Goal: Find specific page/section: Find specific page/section

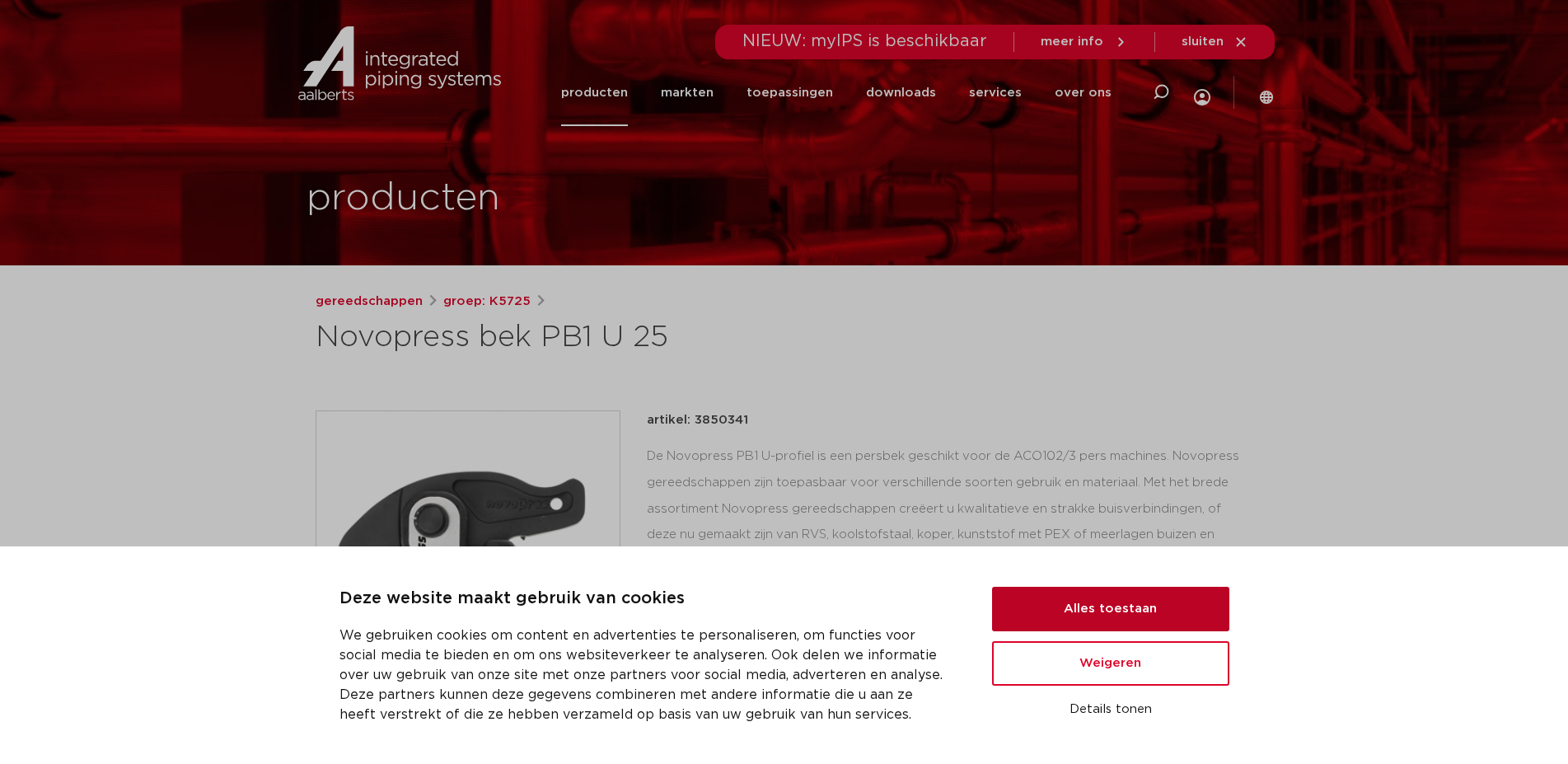
click at [1044, 602] on button "Alles toestaan" at bounding box center [1111, 609] width 237 height 44
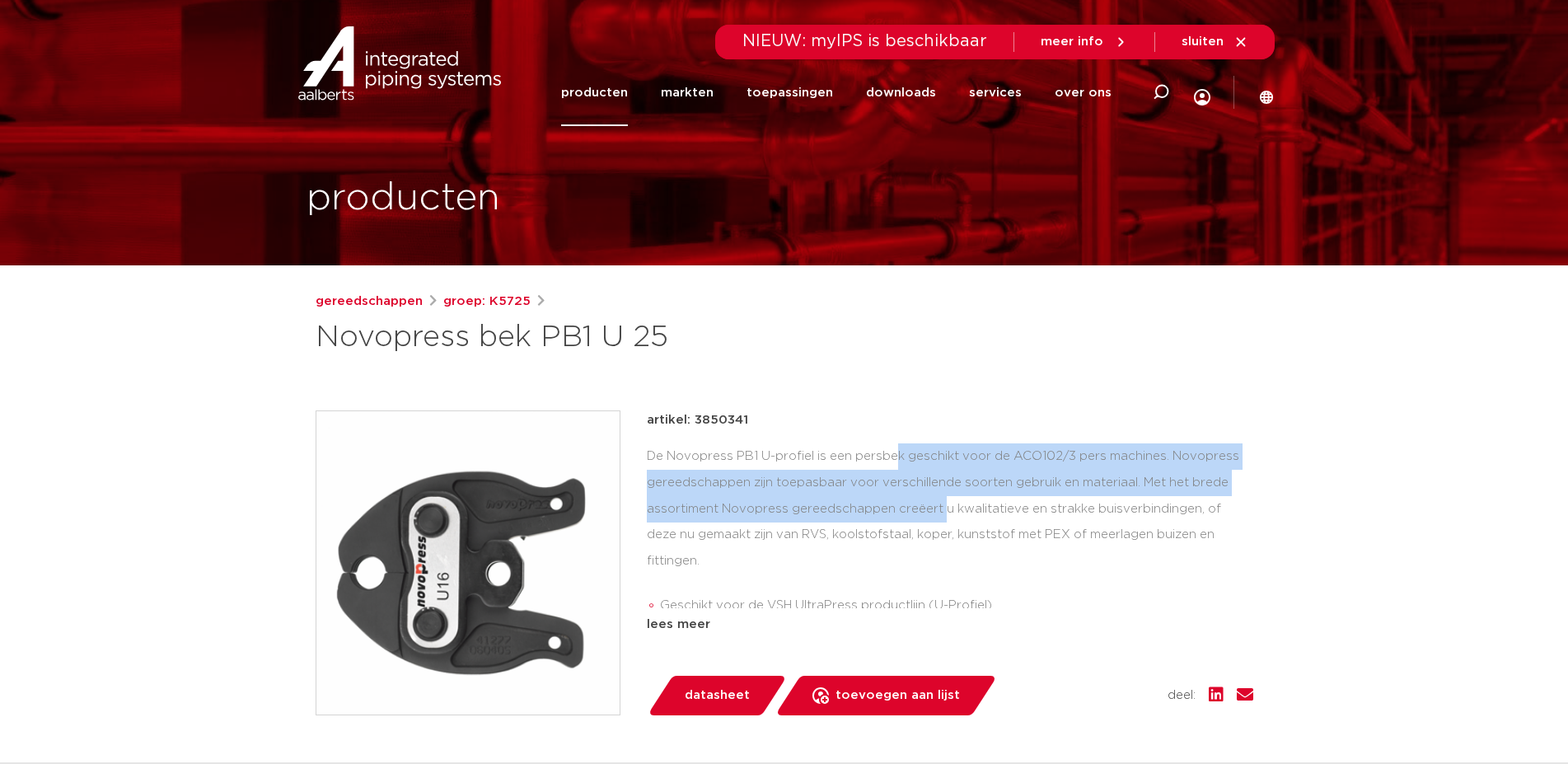
drag, startPoint x: 771, startPoint y: 451, endPoint x: 805, endPoint y: 513, distance: 70.7
click at [805, 513] on div "De Novopress PB1 U-profiel is een persbek geschikt voor de ACO102/3 pers machin…" at bounding box center [949, 525] width 606 height 165
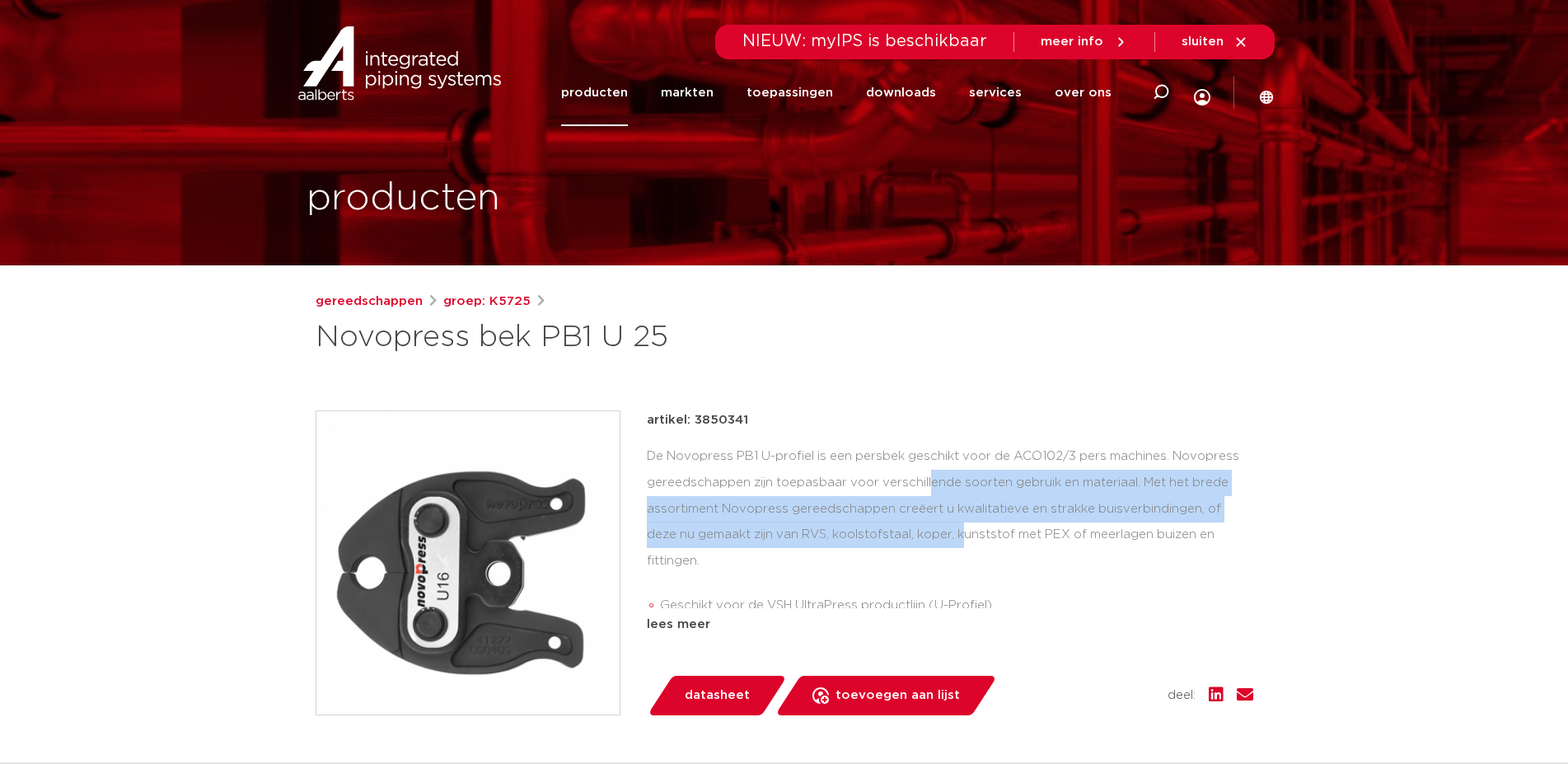
drag, startPoint x: 815, startPoint y: 543, endPoint x: 799, endPoint y: 484, distance: 61.1
click at [799, 484] on div "De Novopress PB1 U-profiel is een persbek geschikt voor de ACO102/3 pers machin…" at bounding box center [949, 525] width 606 height 165
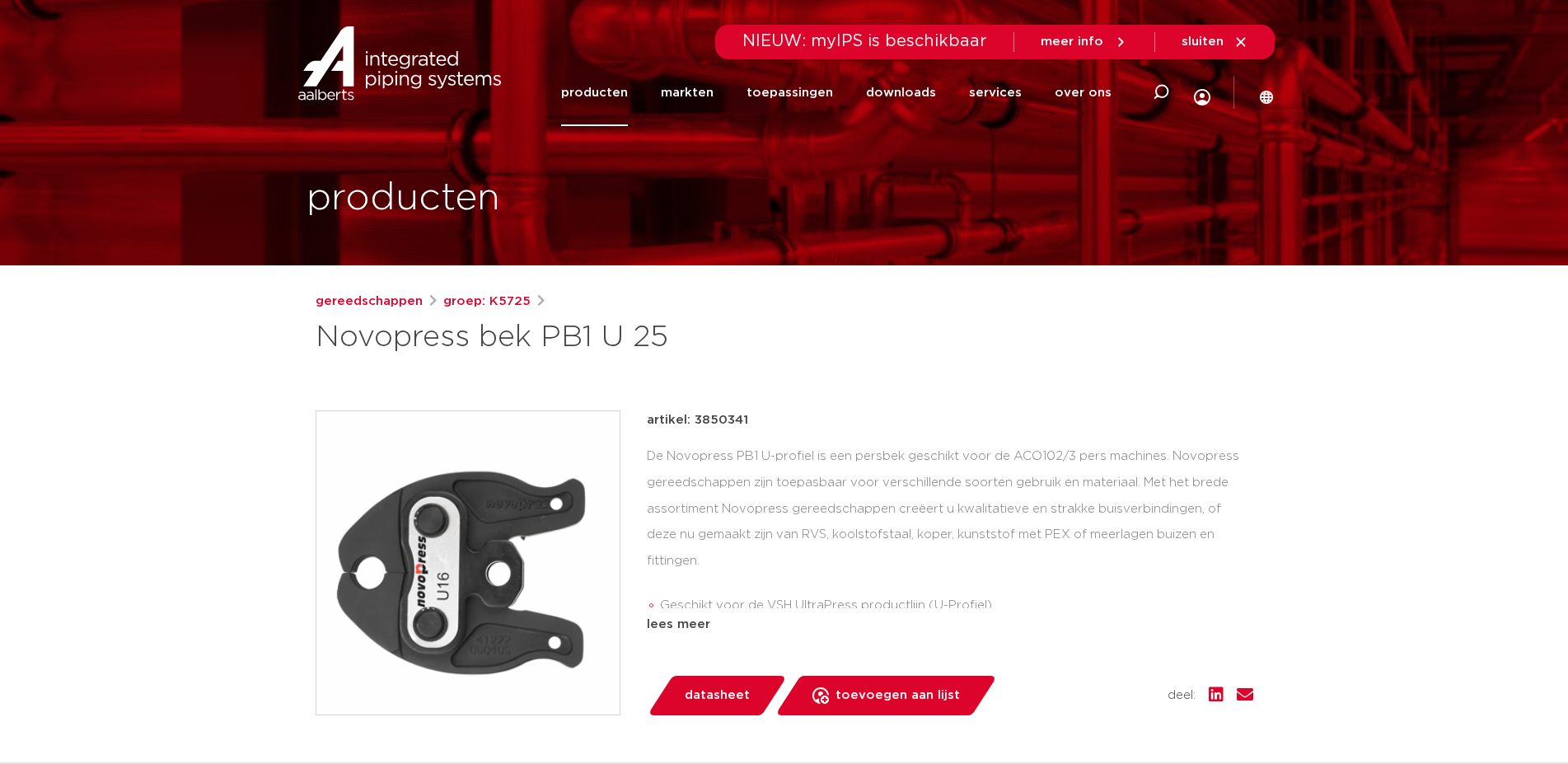
click at [799, 484] on div "De Novopress PB1 U-profiel is een persbek geschikt voor de ACO102/3 pers machin…" at bounding box center [949, 525] width 606 height 165
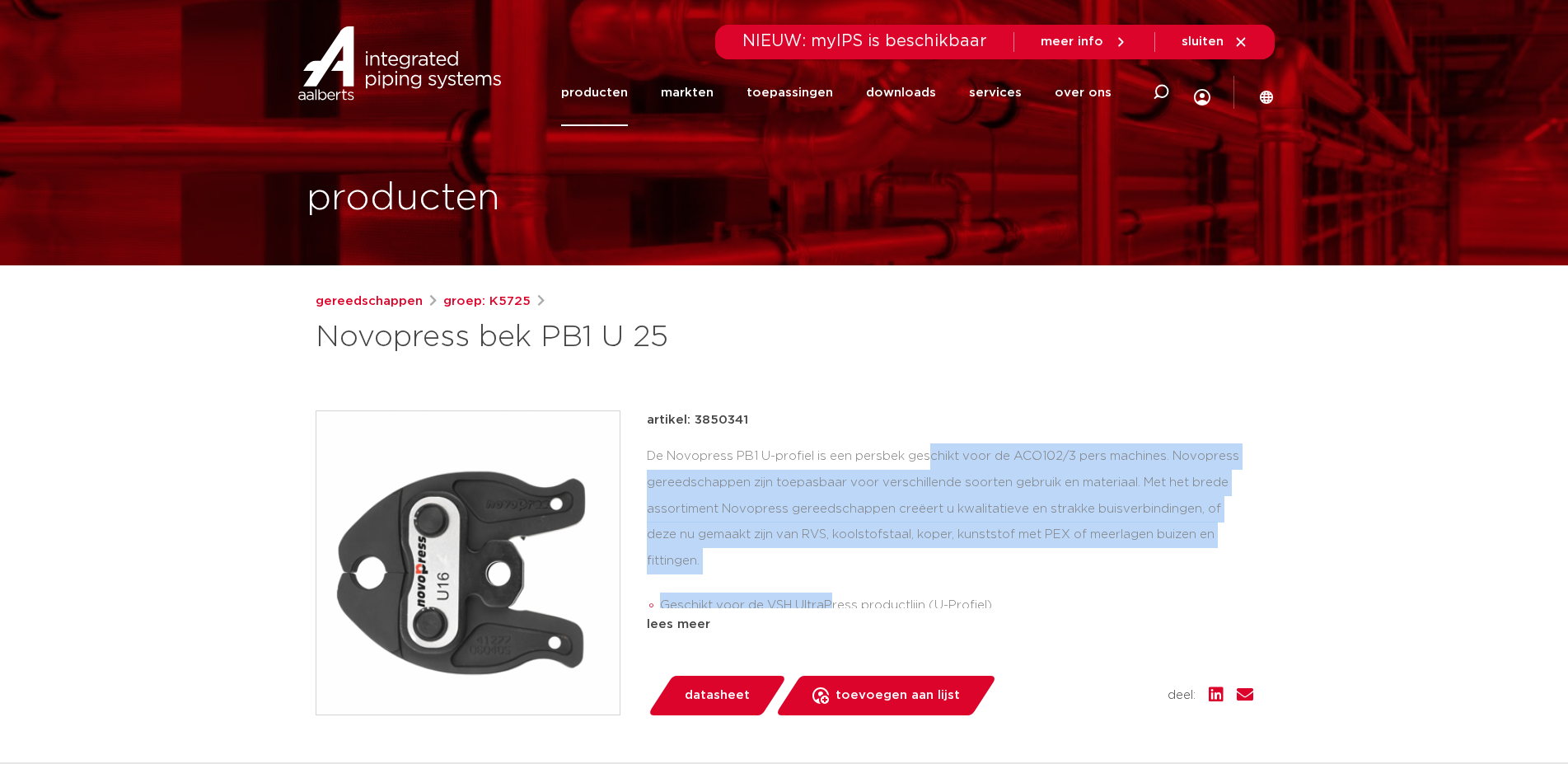
drag, startPoint x: 805, startPoint y: 451, endPoint x: 829, endPoint y: 561, distance: 112.6
click at [829, 563] on div "De Novopress PB1 U-profiel is een persbek geschikt voor de ACO102/3 pers machin…" at bounding box center [949, 525] width 606 height 165
click at [829, 586] on ul "Geschikt voor de VSH UltraPress productlijn (U-Profiel)" at bounding box center [949, 611] width 606 height 51
drag, startPoint x: 831, startPoint y: 564, endPoint x: 825, endPoint y: 456, distance: 108.2
click at [825, 456] on div "De Novopress PB1 U-profiel is een persbek geschikt voor de ACO102/3 pers machin…" at bounding box center [949, 525] width 606 height 165
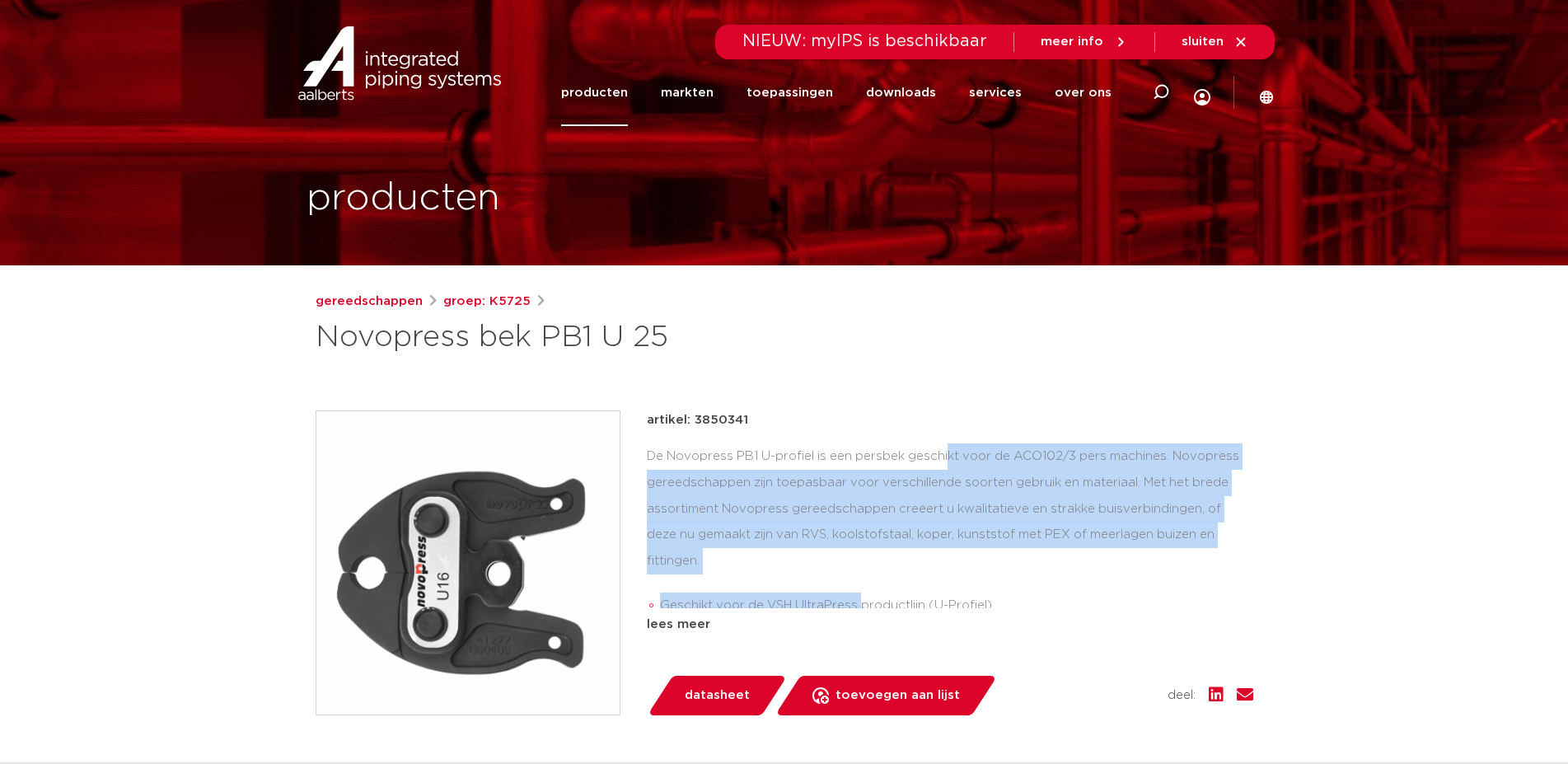
drag, startPoint x: 825, startPoint y: 456, endPoint x: 820, endPoint y: 447, distance: 10.3
click at [824, 456] on div "De Novopress PB1 U-profiel is een persbek geschikt voor de ACO102/3 pers machin…" at bounding box center [949, 525] width 606 height 165
drag, startPoint x: 815, startPoint y: 438, endPoint x: 1047, endPoint y: 594, distance: 279.6
click at [1047, 594] on div "artikel: 3850341 De Novopress PB1 U-profiel is een persbek geschikt voor de ACO…" at bounding box center [949, 522] width 606 height 224
click at [1047, 594] on ul "Geschikt voor de VSH UltraPress productlijn (U-Profiel)" at bounding box center [949, 611] width 606 height 51
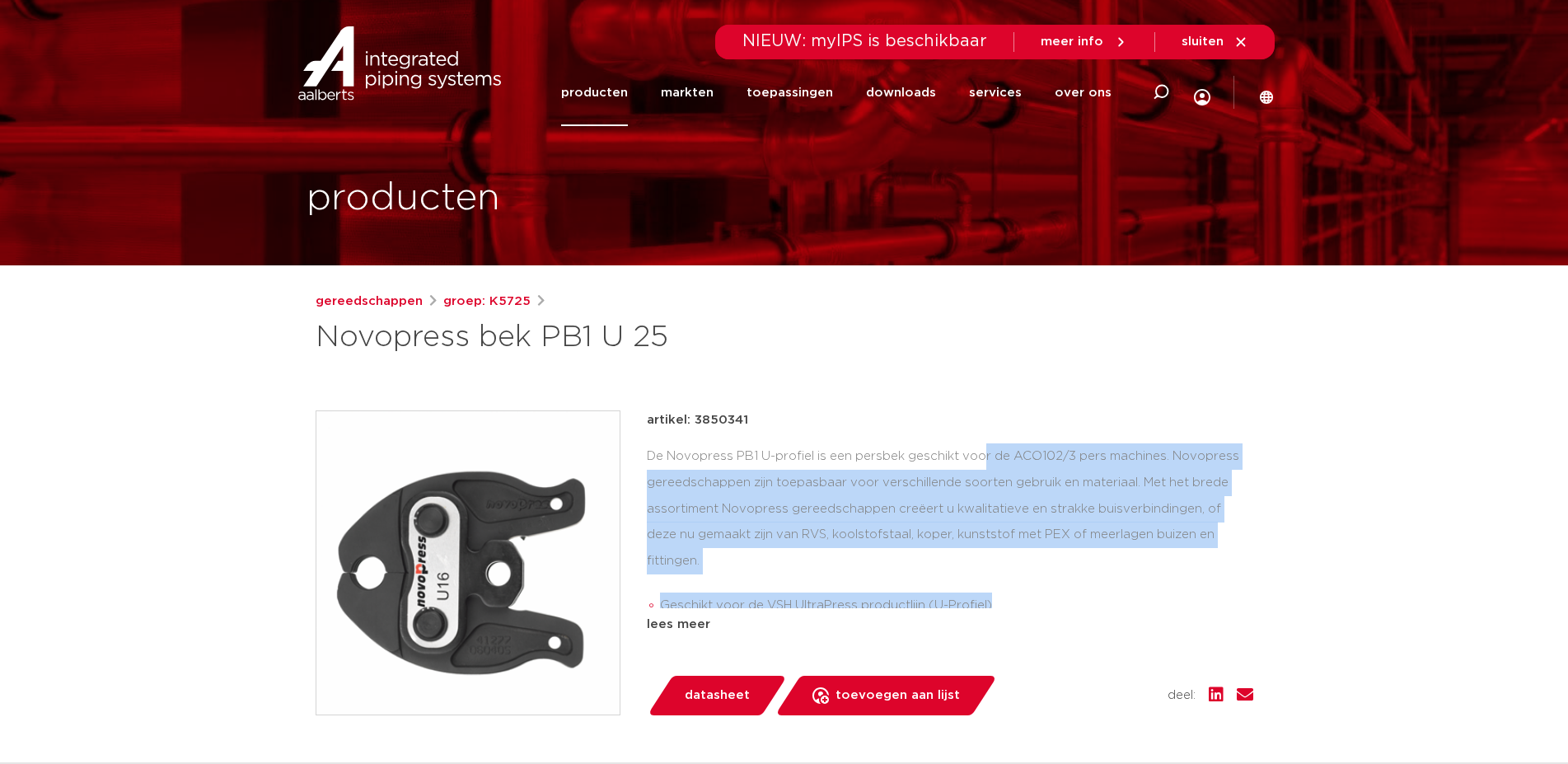
drag, startPoint x: 1052, startPoint y: 599, endPoint x: 849, endPoint y: 460, distance: 246.0
click at [849, 460] on div "De Novopress PB1 U-profiel is een persbek geschikt voor de ACO102/3 pers machin…" at bounding box center [949, 525] width 606 height 165
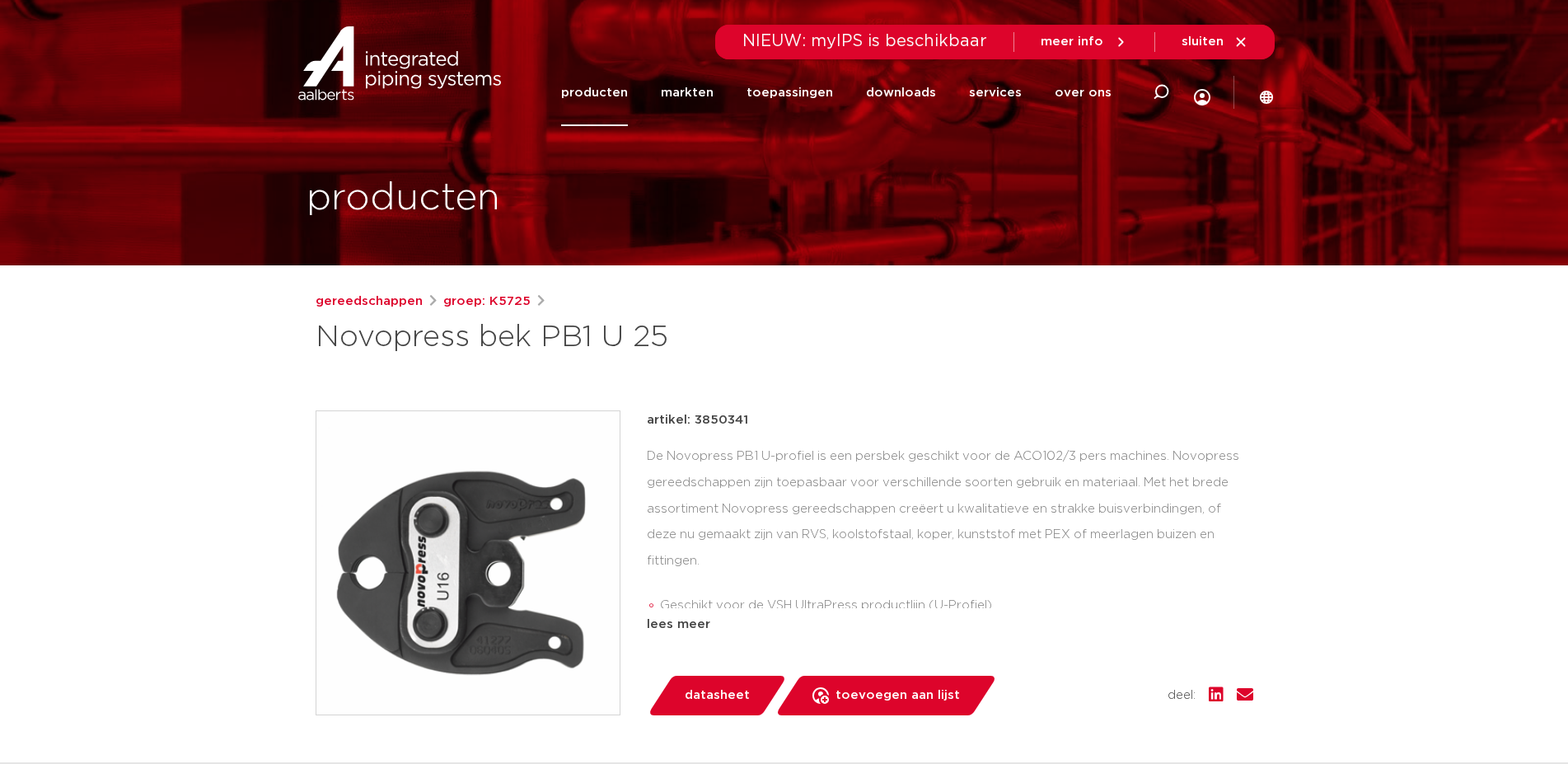
drag, startPoint x: 850, startPoint y: 461, endPoint x: 840, endPoint y: 447, distance: 17.2
click at [849, 459] on div "De Novopress PB1 U-profiel is een persbek geschikt voor de ACO102/3 pers machin…" at bounding box center [949, 525] width 606 height 165
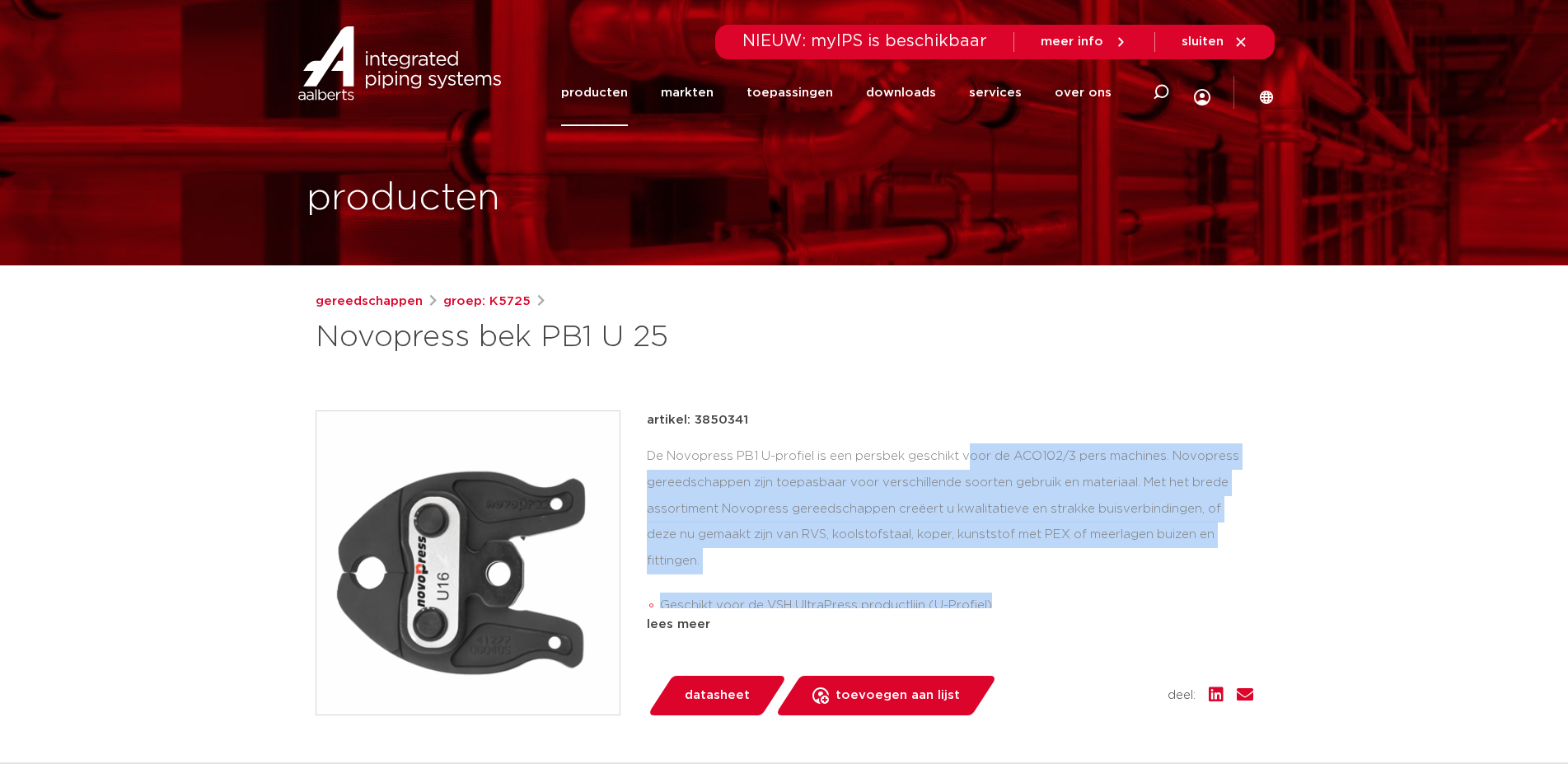
drag, startPoint x: 858, startPoint y: 473, endPoint x: 1014, endPoint y: 585, distance: 192.0
click at [1014, 585] on div "De Novopress PB1 U-profiel is een persbek geschikt voor de ACO102/3 pers machin…" at bounding box center [949, 525] width 606 height 165
click at [1014, 593] on li "Geschikt voor de VSH UltraPress productlijn (U-Profiel)" at bounding box center [956, 605] width 593 height 26
drag, startPoint x: 1016, startPoint y: 589, endPoint x: 831, endPoint y: 461, distance: 225.0
click at [831, 461] on div "De Novopress PB1 U-profiel is een persbek geschikt voor de ACO102/3 pers machin…" at bounding box center [949, 525] width 606 height 165
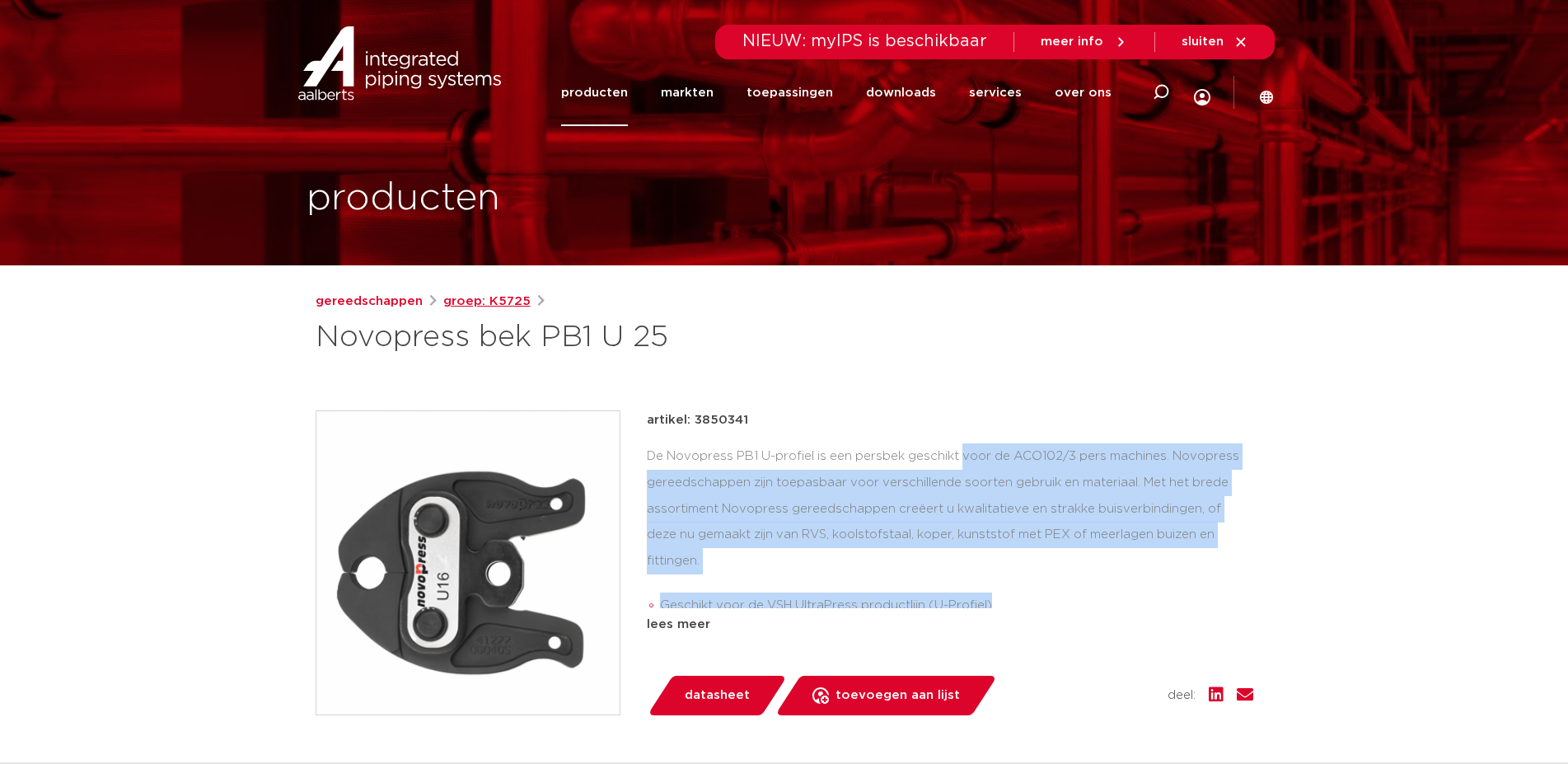
drag, startPoint x: 483, startPoint y: 310, endPoint x: 476, endPoint y: 297, distance: 14.8
click at [481, 304] on link "groep: K5725" at bounding box center [486, 302] width 88 height 20
click at [367, 293] on link "gereedschappen" at bounding box center [369, 302] width 107 height 20
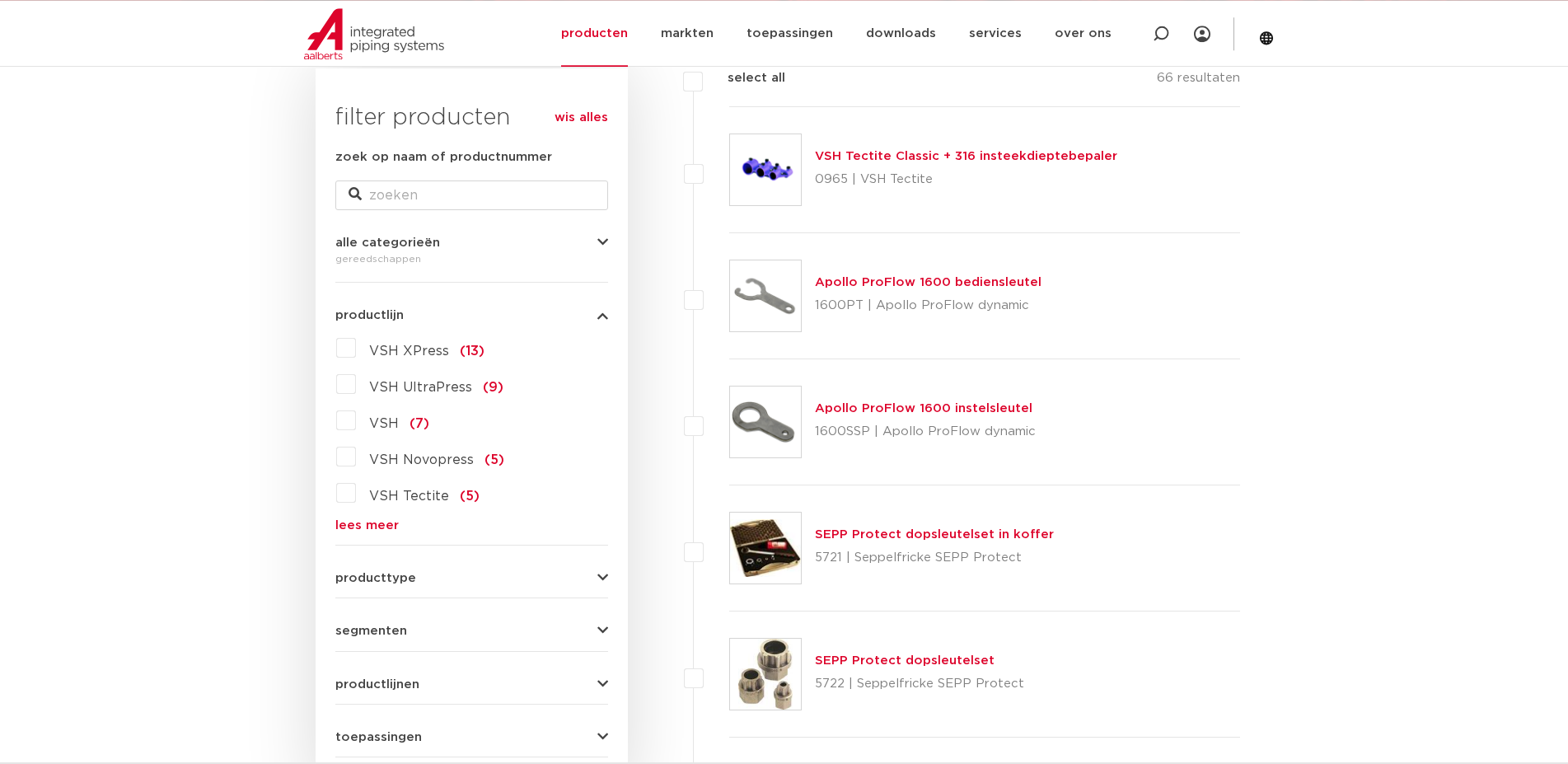
scroll to position [252, 0]
click at [543, 584] on form "zoek op naam of productnummer alle categorieën gereedschappen fittingen afsluit…" at bounding box center [471, 450] width 273 height 609
click at [391, 571] on span "producttype" at bounding box center [376, 575] width 81 height 13
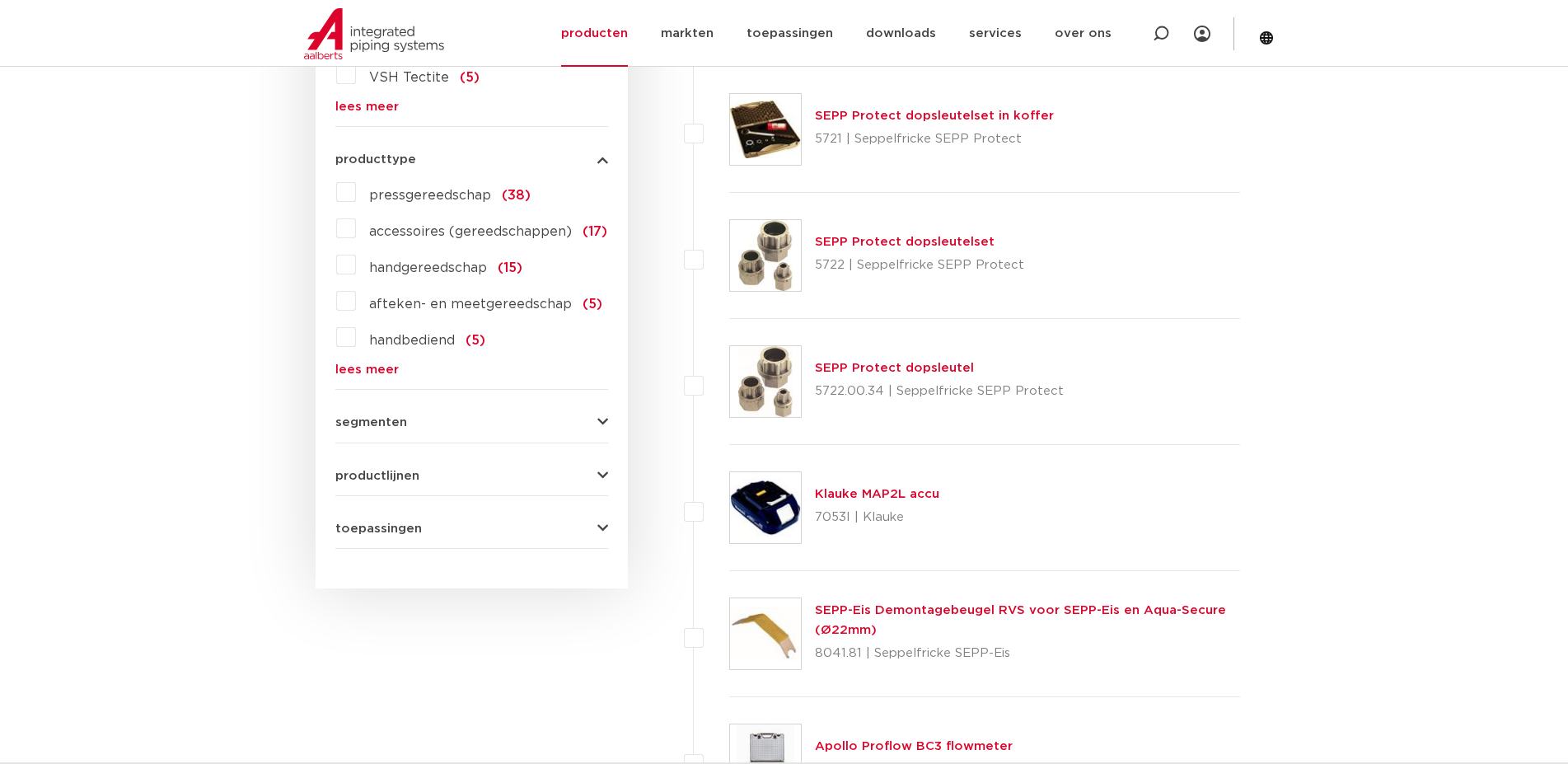
scroll to position [672, 0]
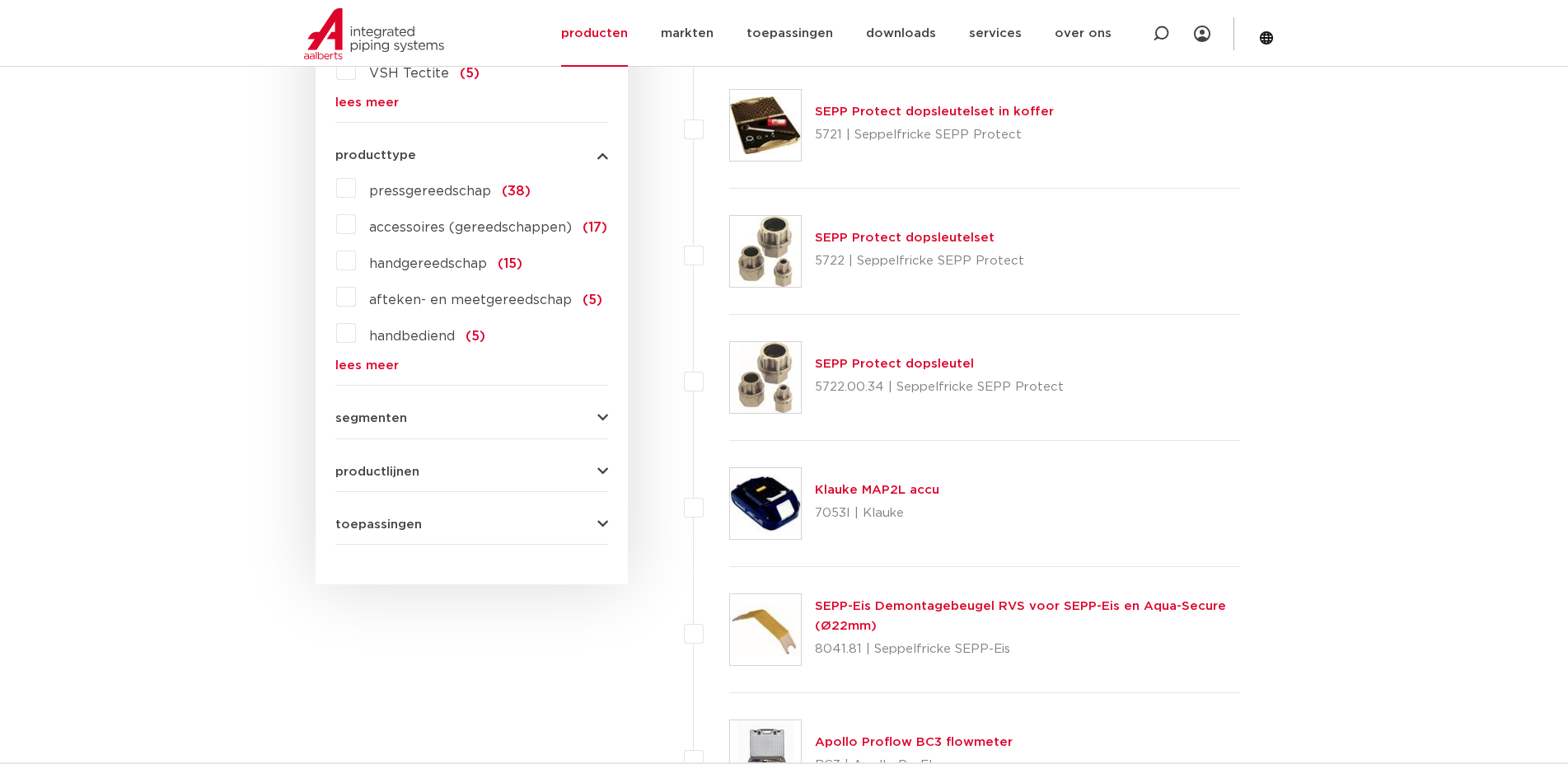
click at [430, 192] on span "pressgereedschap" at bounding box center [430, 192] width 122 height 13
click at [0, 0] on input "pressgereedschap (38)" at bounding box center [0, 0] width 0 height 0
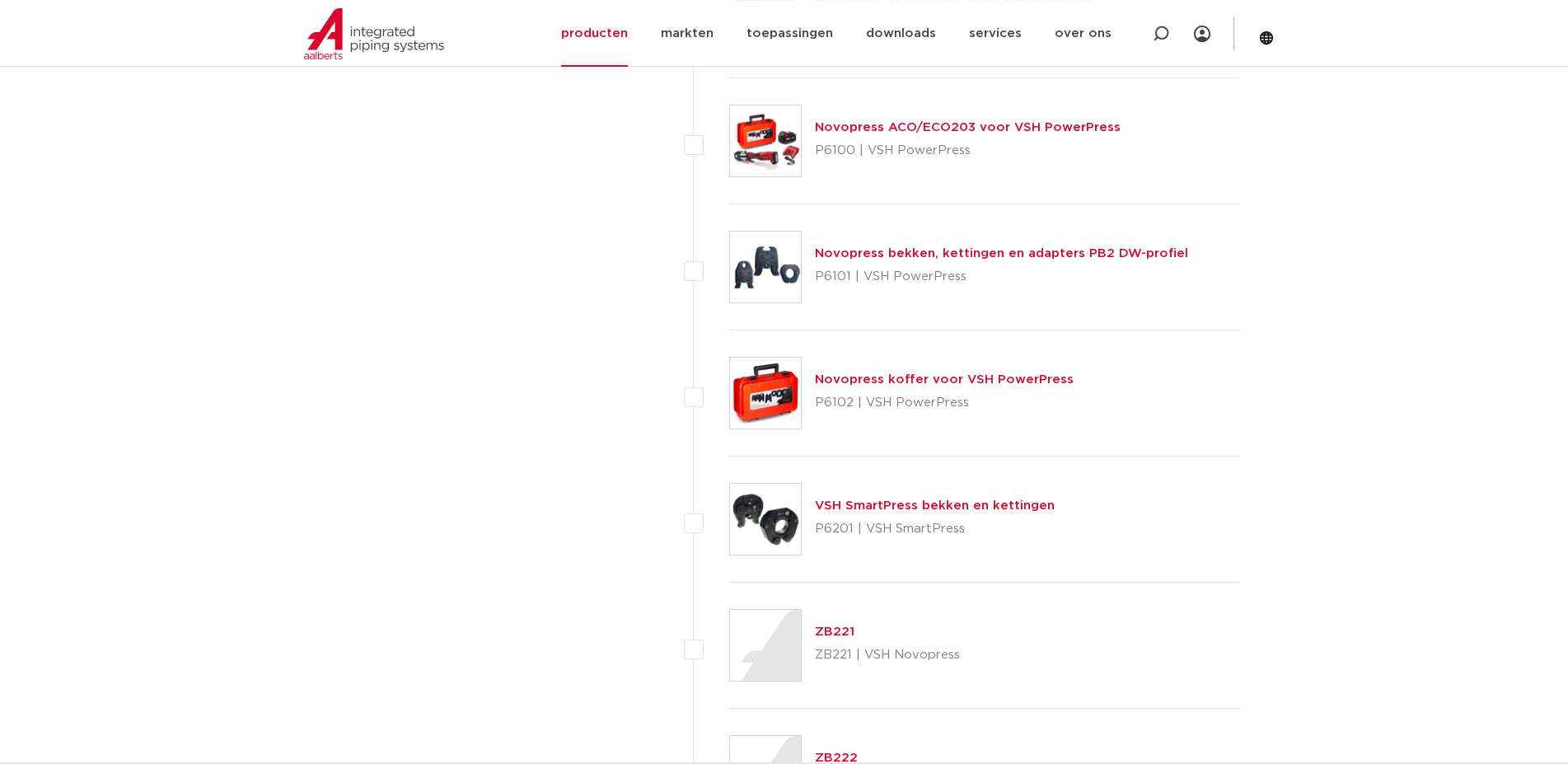
scroll to position [4119, 0]
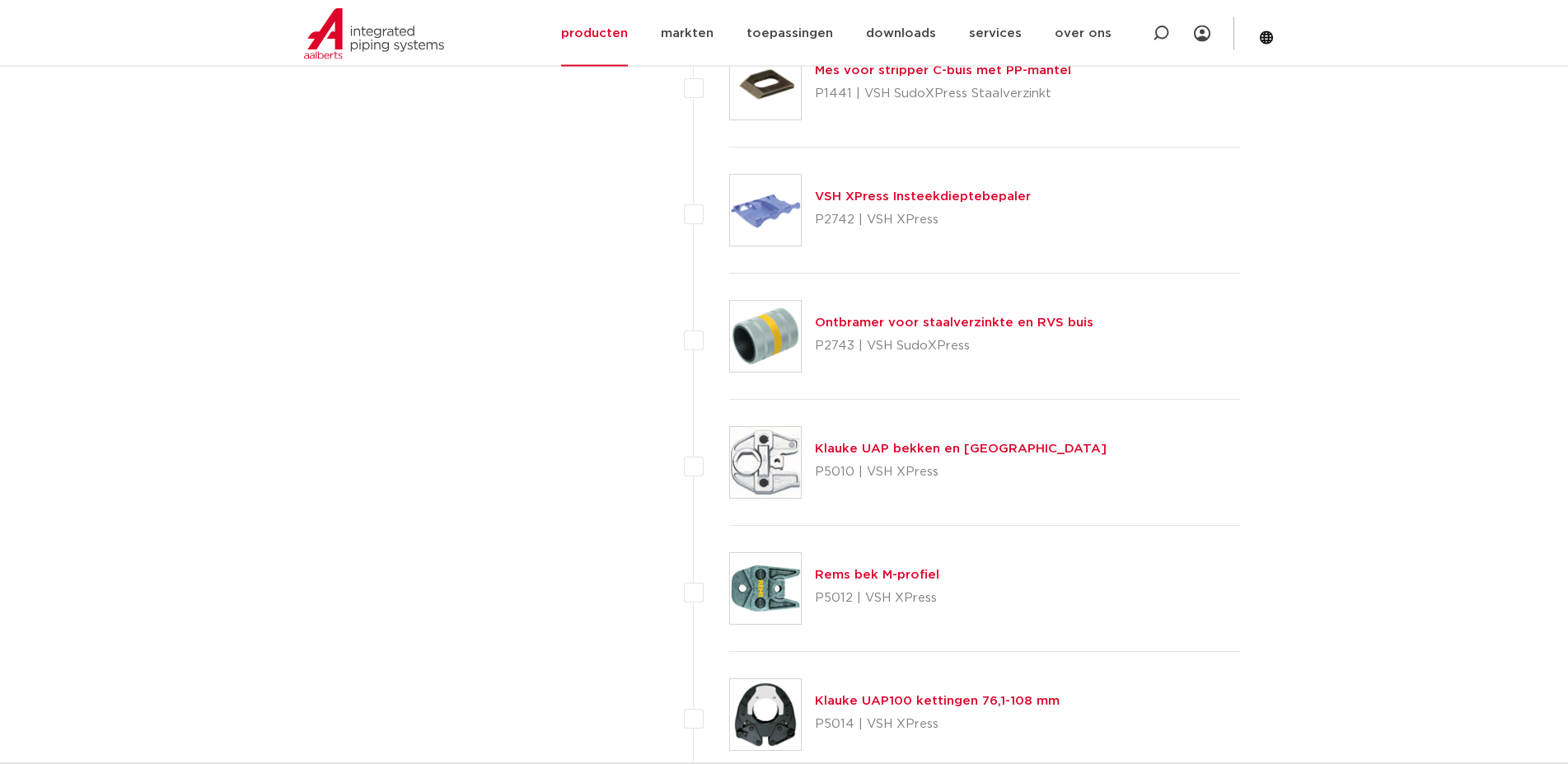
scroll to position [4119, 0]
